Goal: Task Accomplishment & Management: Manage account settings

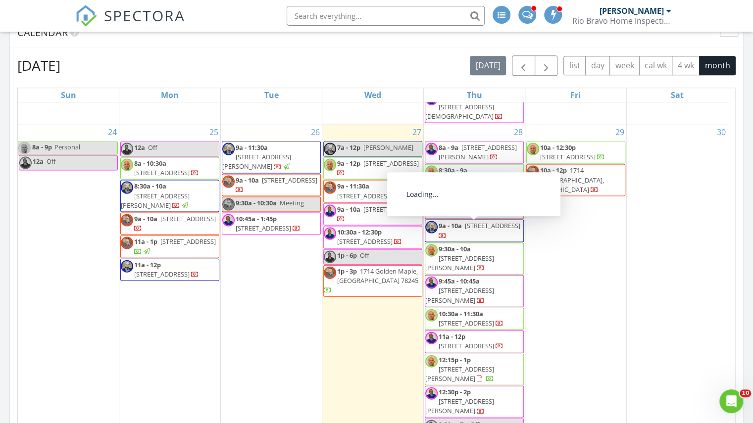
scroll to position [571, 0]
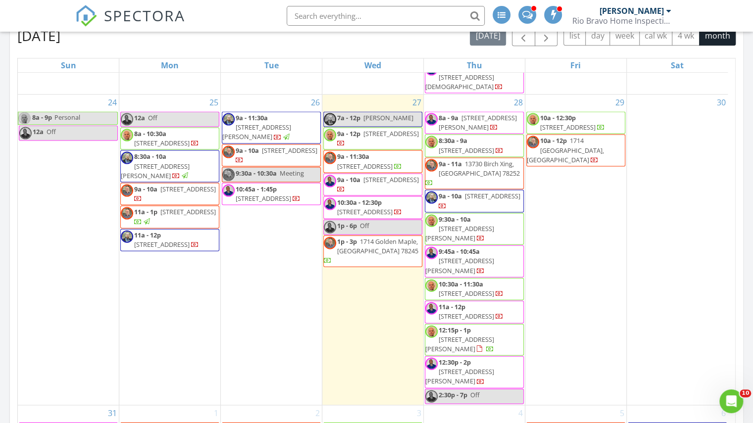
click at [366, 255] on span "1714 Golden Maple, [GEOGRAPHIC_DATA] 78245" at bounding box center [377, 246] width 81 height 18
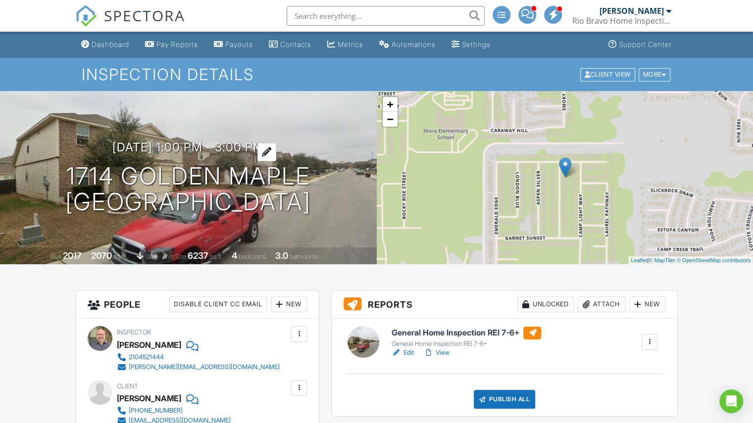
click at [203, 149] on h3 "08/27/2025 1:00 pm - 3:00 pm" at bounding box center [188, 147] width 152 height 13
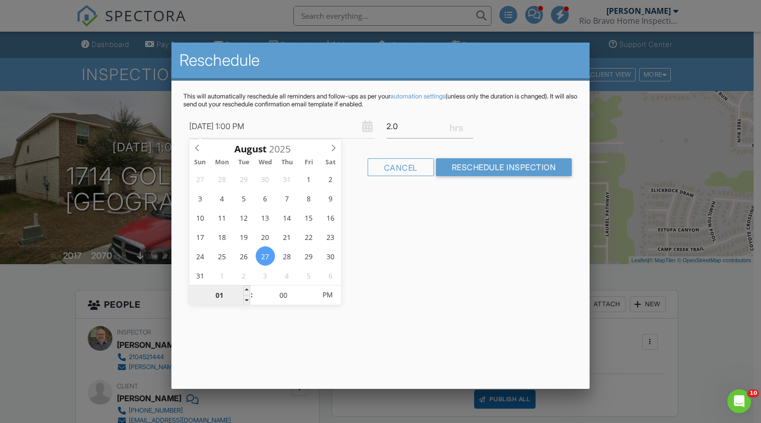
click at [218, 292] on input "01" at bounding box center [219, 296] width 61 height 20
type input "01"
type input "08/27/2025 12:00 PM"
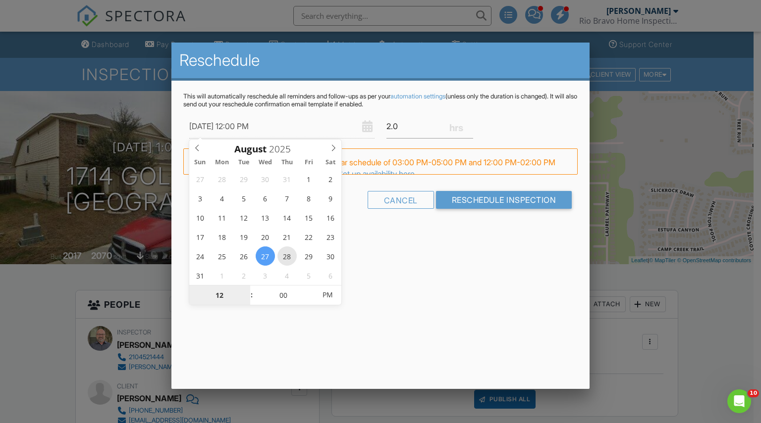
type input "12"
type input "[DATE] 12:00 PM"
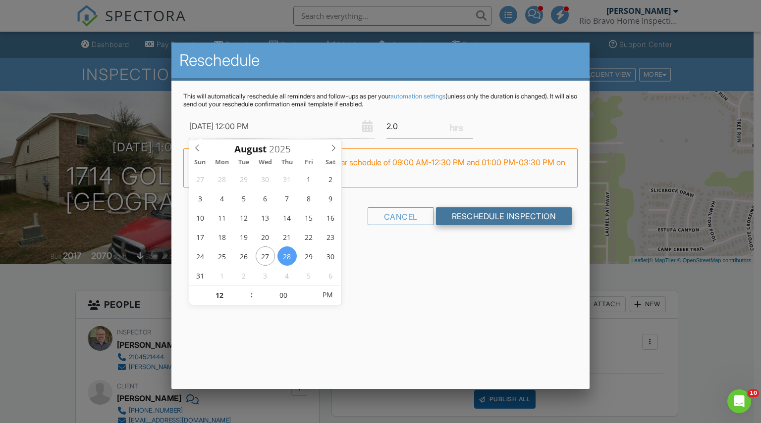
click at [486, 210] on input "Reschedule Inspection" at bounding box center [504, 216] width 136 height 18
